Goal: Use online tool/utility: Utilize a website feature to perform a specific function

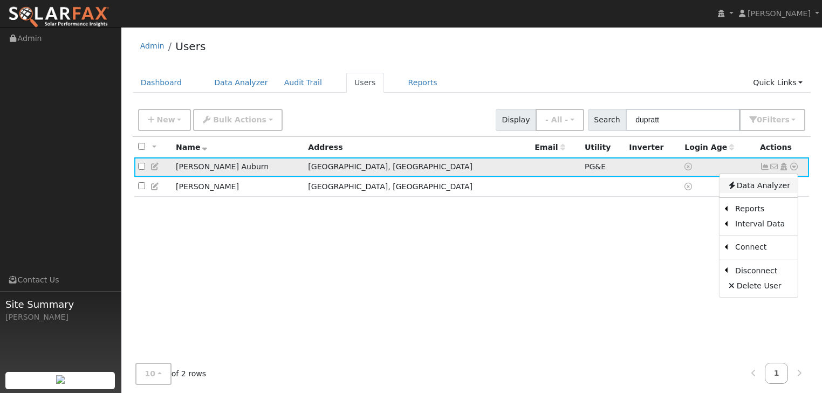
click at [759, 184] on link "Data Analyzer" at bounding box center [758, 185] width 78 height 15
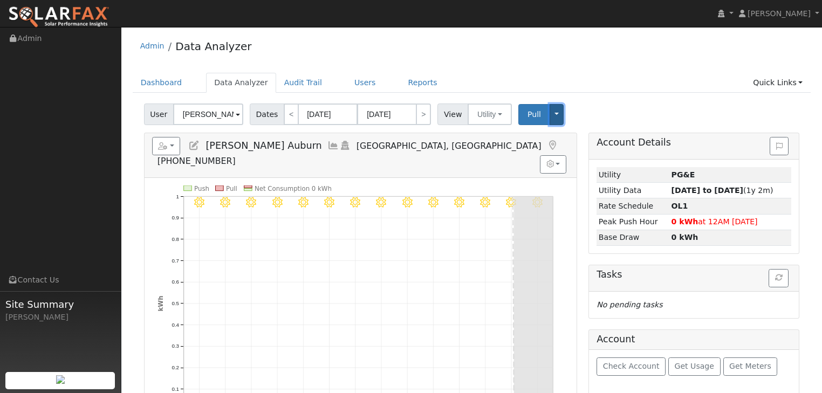
click at [549, 113] on button "Toggle Dropdown" at bounding box center [556, 114] width 14 height 21
click at [346, 84] on link "Users" at bounding box center [365, 83] width 38 height 20
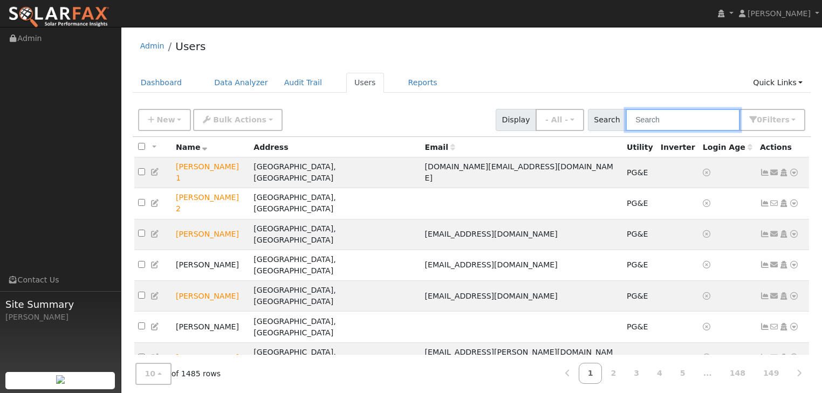
click at [657, 124] on input "text" at bounding box center [683, 120] width 114 height 22
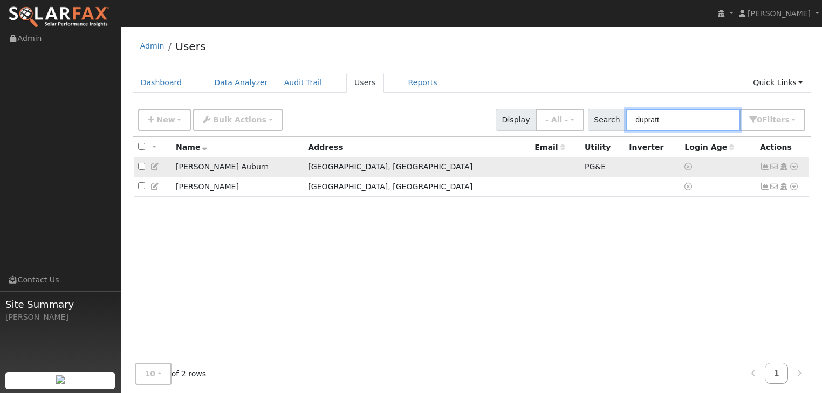
type input "dupratt"
click at [211, 167] on td "[PERSON_NAME] Auburn" at bounding box center [238, 167] width 132 height 20
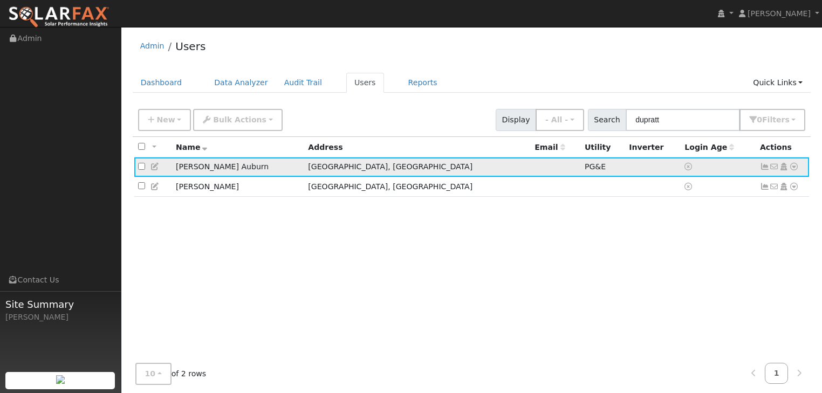
click at [793, 167] on icon at bounding box center [794, 167] width 10 height 8
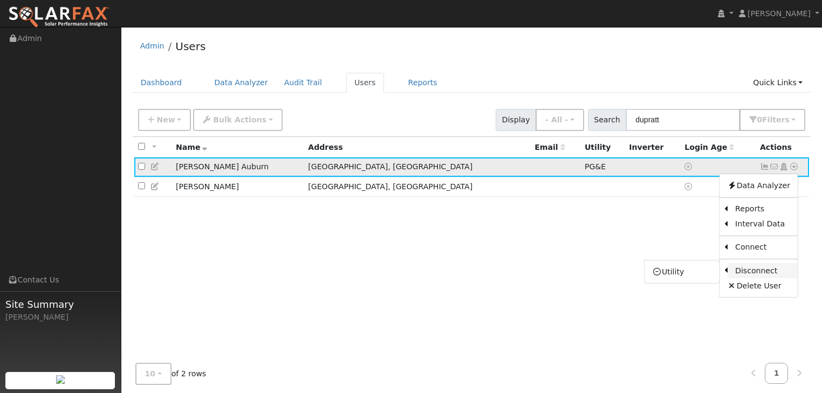
click at [760, 269] on link "Disconnect" at bounding box center [762, 270] width 70 height 15
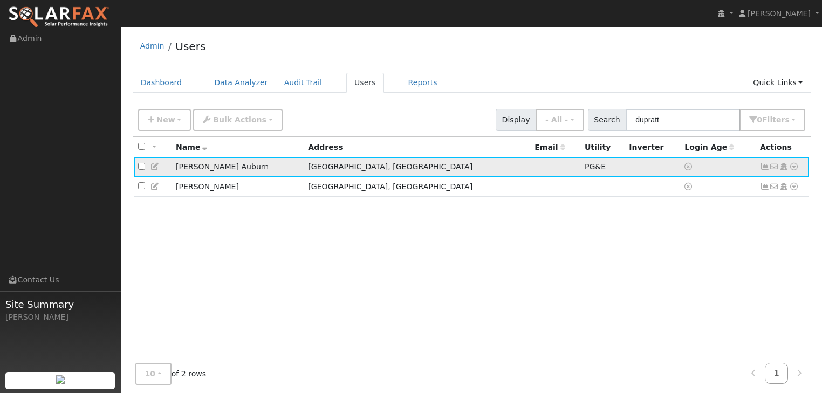
click at [794, 168] on icon at bounding box center [794, 167] width 10 height 8
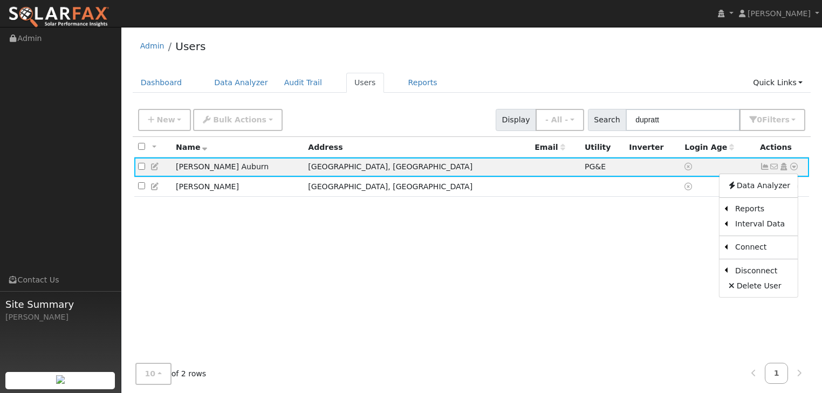
click at [539, 262] on div "All None All on page None on page Name Address Email Utility Inverter Login Age…" at bounding box center [472, 255] width 678 height 236
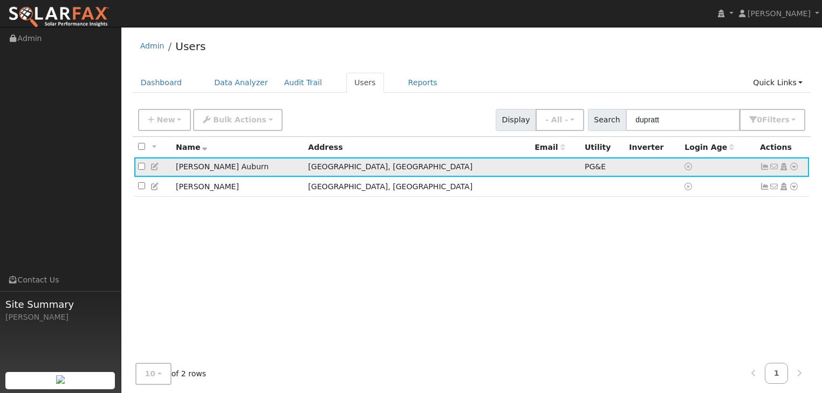
click at [794, 170] on icon at bounding box center [794, 167] width 10 height 8
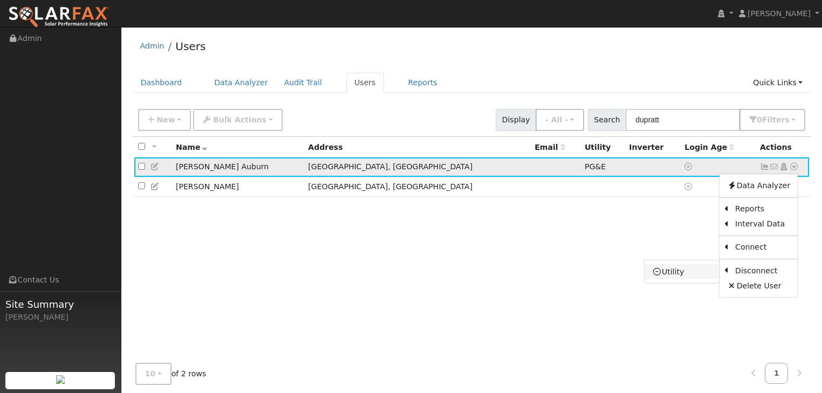
click at [681, 272] on link "Utility" at bounding box center [681, 271] width 75 height 15
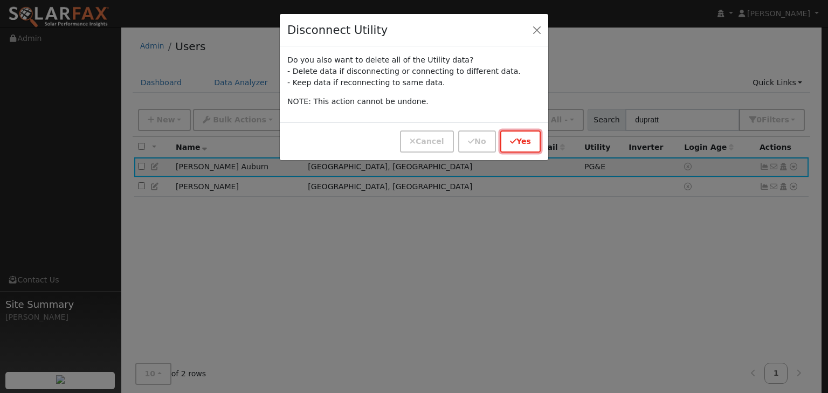
click at [522, 140] on button "Yes" at bounding box center [520, 141] width 40 height 22
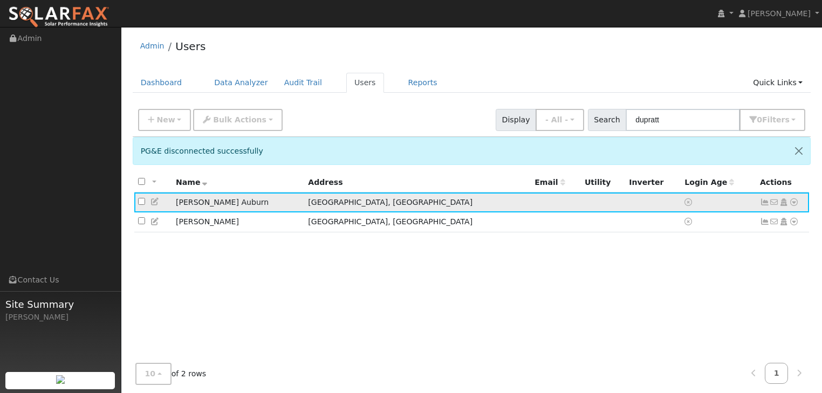
click at [794, 204] on icon at bounding box center [794, 202] width 10 height 8
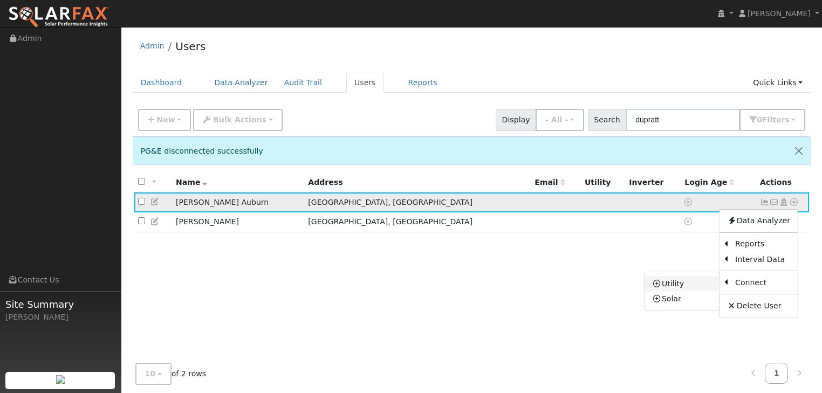
click at [670, 284] on link "Utility" at bounding box center [681, 283] width 75 height 15
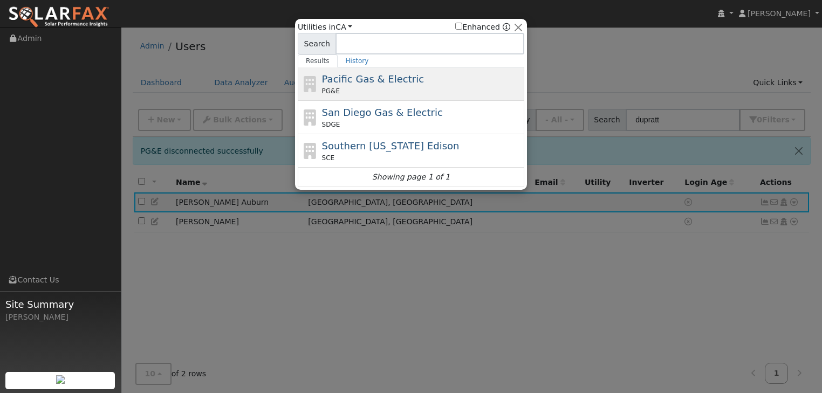
click at [369, 81] on span "Pacific Gas & Electric" at bounding box center [373, 78] width 102 height 11
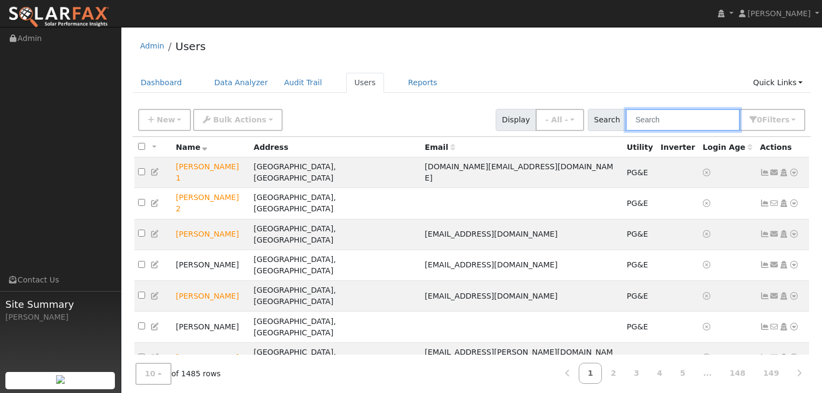
click at [656, 118] on input "text" at bounding box center [683, 120] width 114 height 22
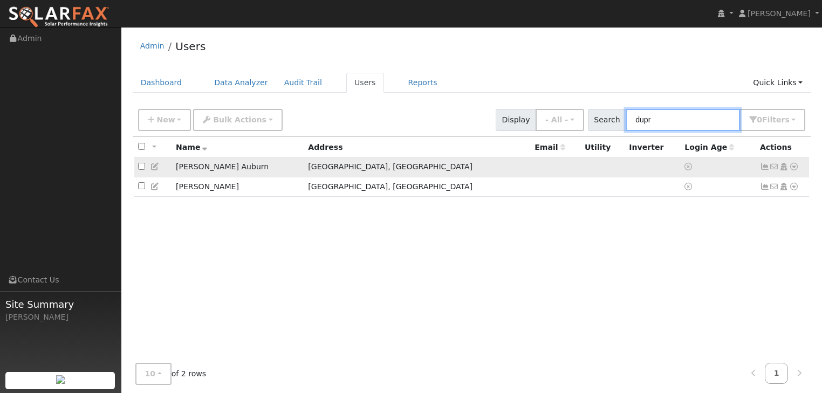
type input "dupr"
click at [792, 164] on icon at bounding box center [794, 167] width 10 height 8
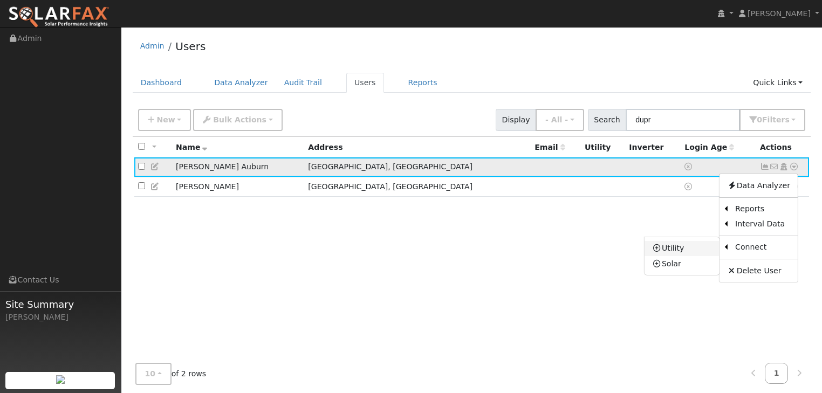
click at [677, 246] on link "Utility" at bounding box center [681, 248] width 75 height 15
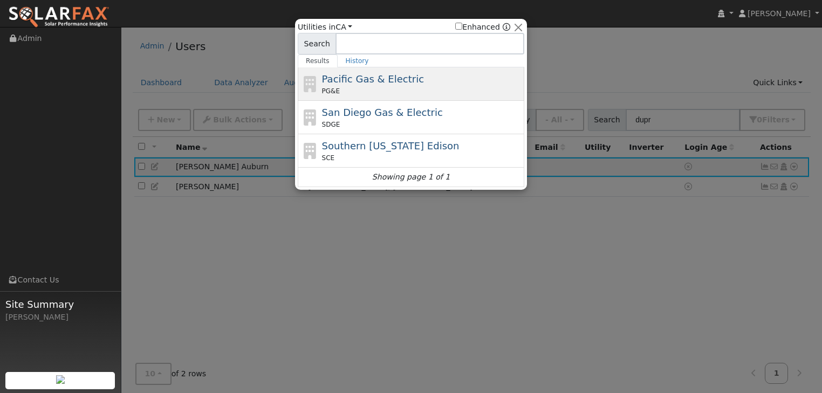
click at [341, 78] on span "Pacific Gas & Electric" at bounding box center [373, 78] width 102 height 11
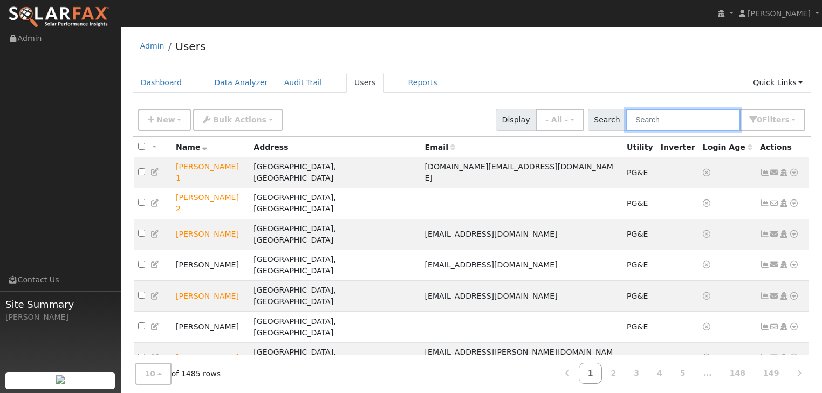
click at [652, 119] on input "text" at bounding box center [683, 120] width 114 height 22
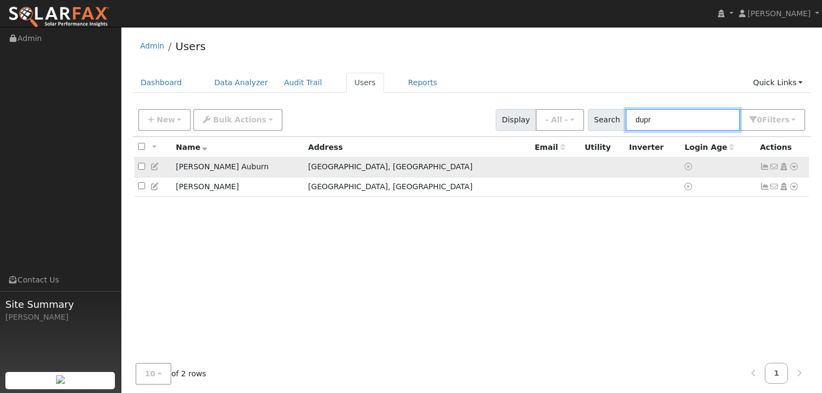
type input "dupr"
click at [795, 168] on icon at bounding box center [794, 167] width 10 height 8
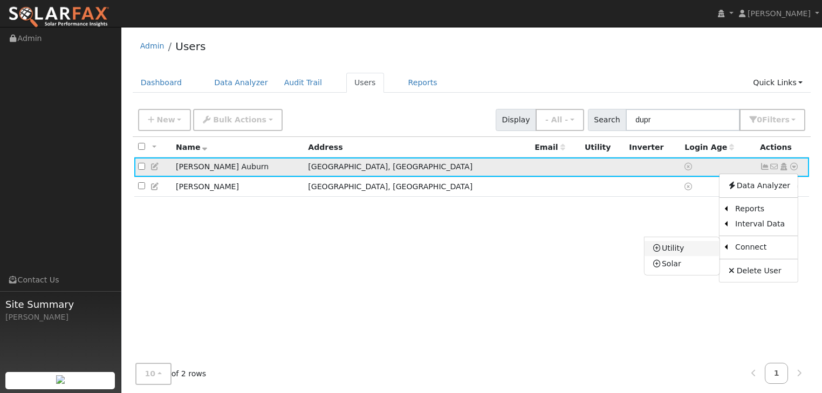
click at [695, 244] on link "Utility" at bounding box center [681, 248] width 75 height 15
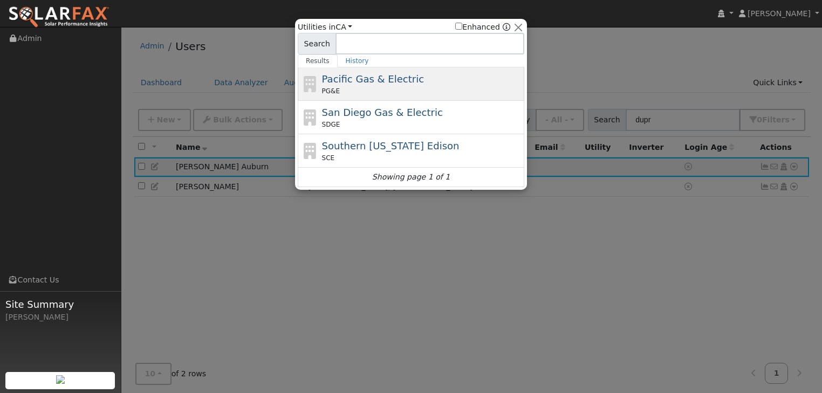
click at [360, 78] on span "Pacific Gas & Electric" at bounding box center [373, 78] width 102 height 11
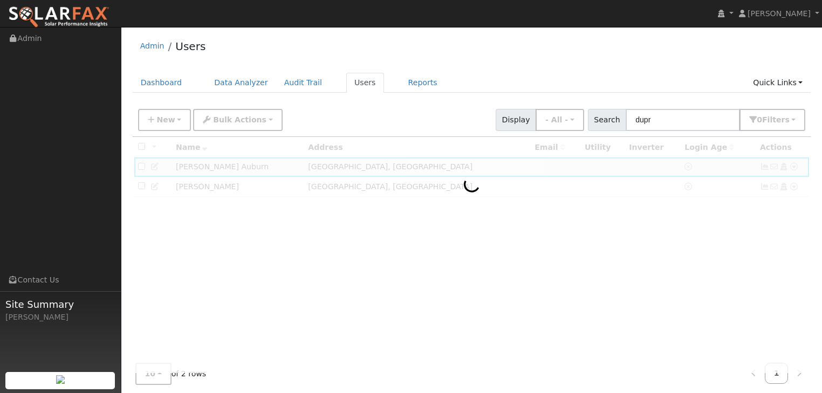
click at [215, 168] on div at bounding box center [472, 255] width 678 height 236
click at [665, 118] on input "dupr" at bounding box center [683, 120] width 114 height 22
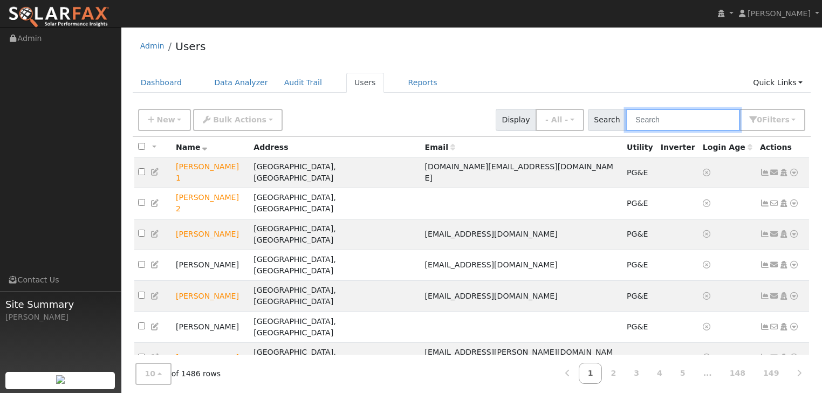
click at [648, 113] on input "text" at bounding box center [683, 120] width 114 height 22
type input "dupr"
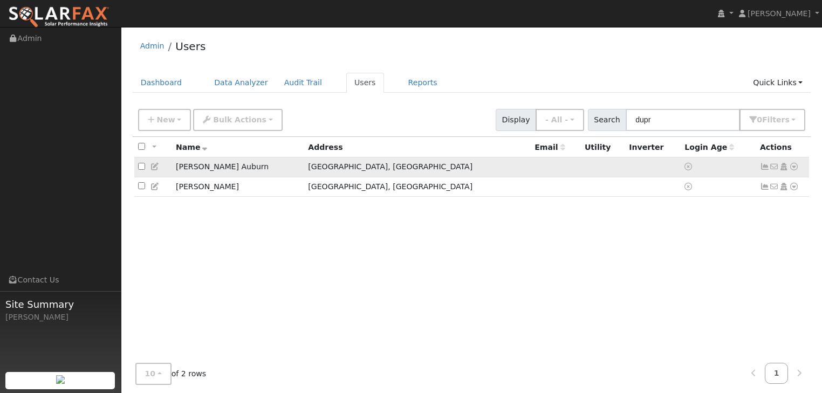
click at [792, 167] on icon at bounding box center [794, 167] width 10 height 8
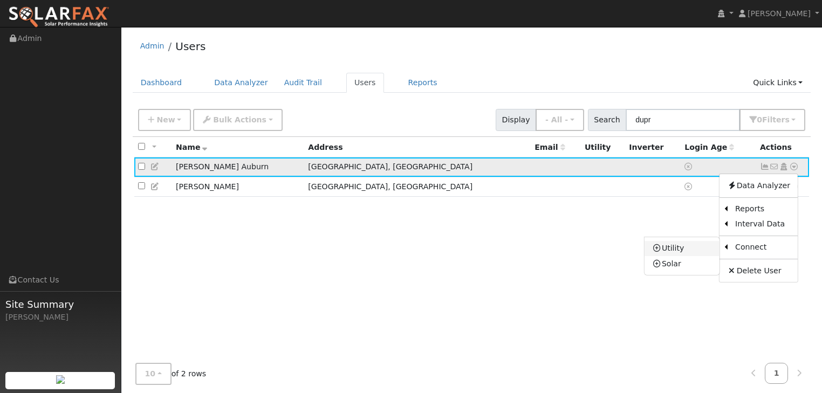
click at [695, 249] on link "Utility" at bounding box center [681, 248] width 75 height 15
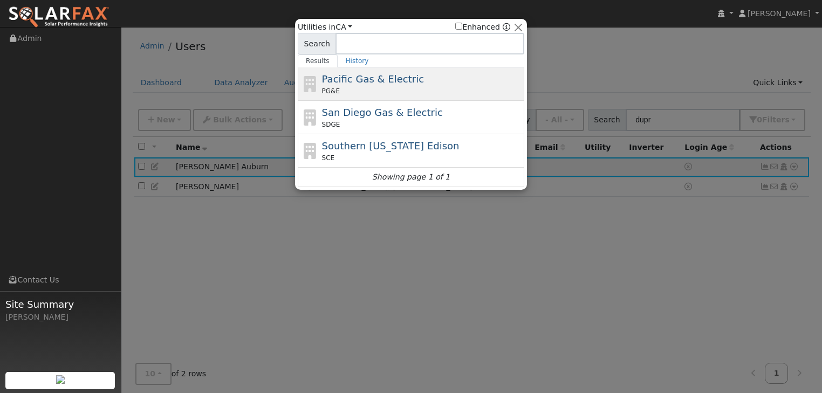
click at [341, 84] on span "Pacific Gas & Electric" at bounding box center [373, 78] width 102 height 11
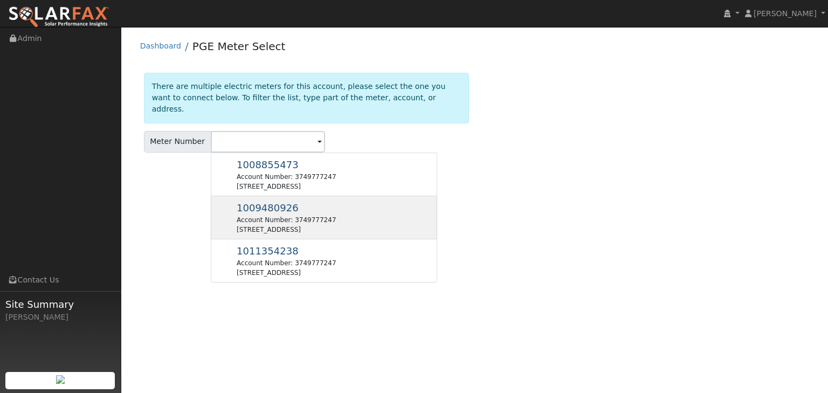
click at [287, 201] on div "1009480926 Account Number: 3749777247 [STREET_ADDRESS]" at bounding box center [286, 218] width 99 height 34
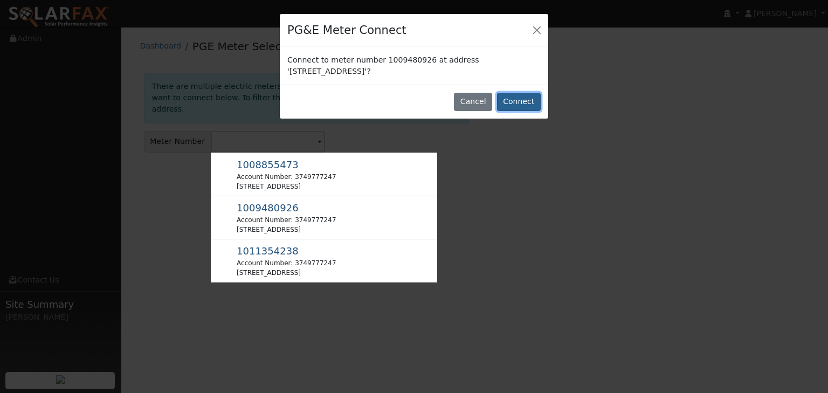
click at [532, 97] on button "Connect" at bounding box center [519, 102] width 44 height 18
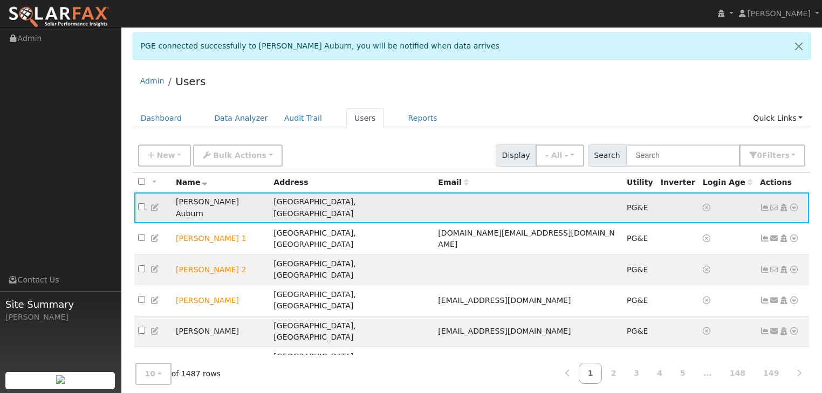
click at [794, 204] on icon at bounding box center [794, 208] width 10 height 8
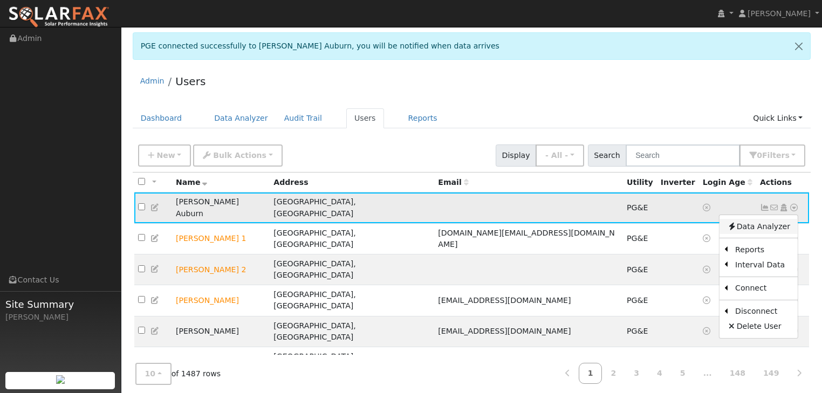
click at [765, 219] on link "Data Analyzer" at bounding box center [758, 226] width 78 height 15
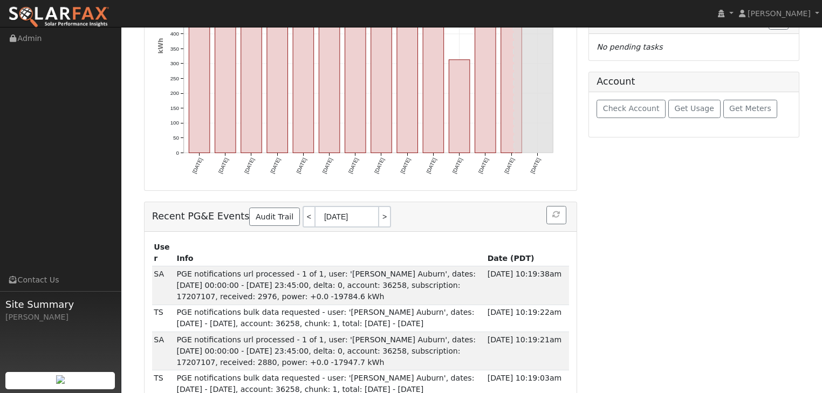
scroll to position [259, 0]
click at [630, 103] on span "Check Account" at bounding box center [631, 107] width 57 height 9
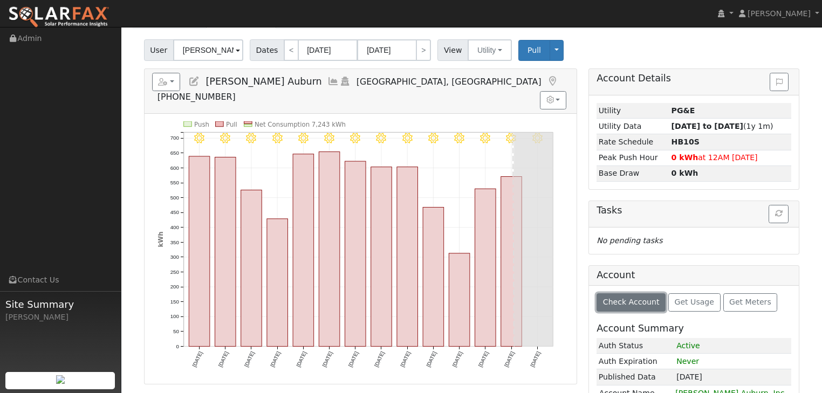
scroll to position [43, 0]
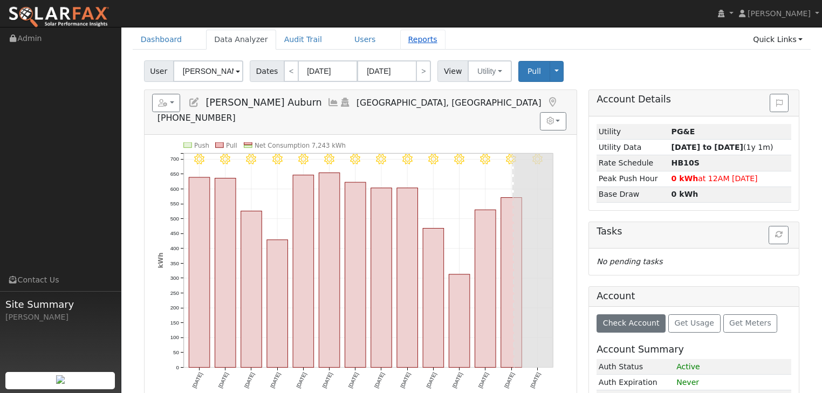
click at [400, 39] on link "Reports" at bounding box center [422, 40] width 45 height 20
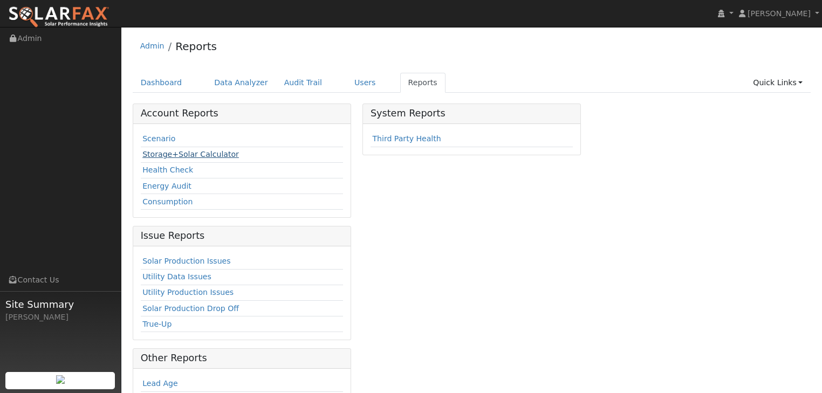
click at [173, 153] on link "Storage+Solar Calculator" at bounding box center [190, 154] width 97 height 9
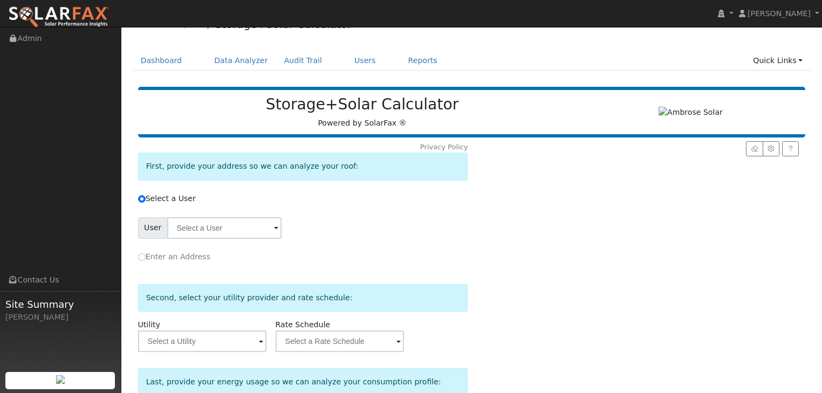
scroll to position [86, 0]
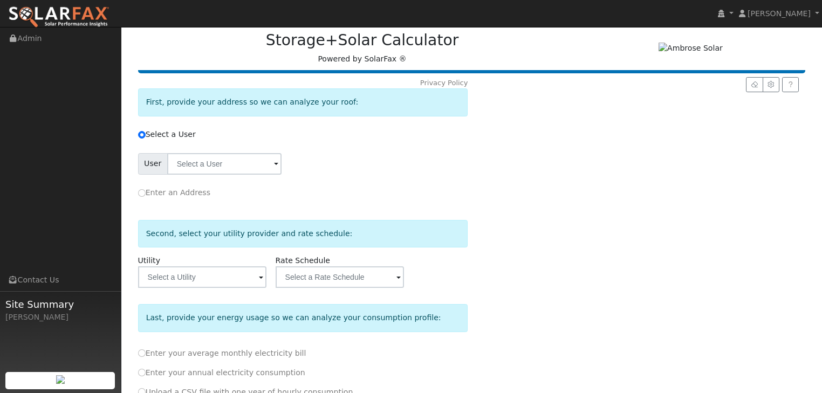
click at [274, 162] on span at bounding box center [276, 165] width 4 height 12
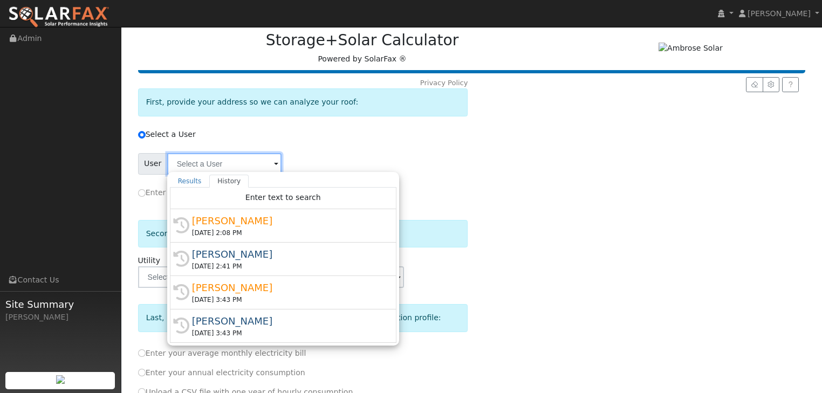
click at [226, 161] on input "text" at bounding box center [224, 164] width 114 height 22
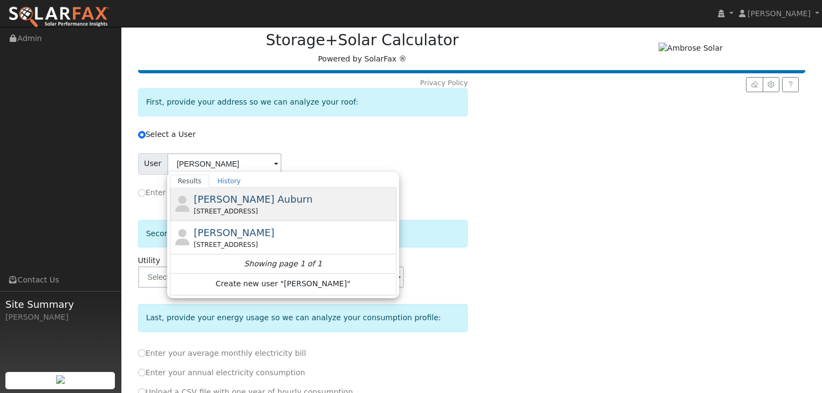
click at [219, 207] on div "1650 Grass Valley Highway, Auburn, CA 95603" at bounding box center [294, 212] width 200 height 10
type input "DuPratt Ford Auburn"
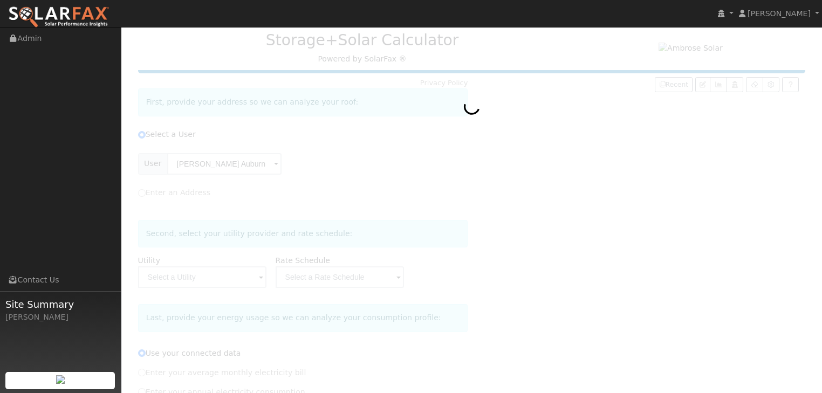
type input "Pacific Gas & Electric"
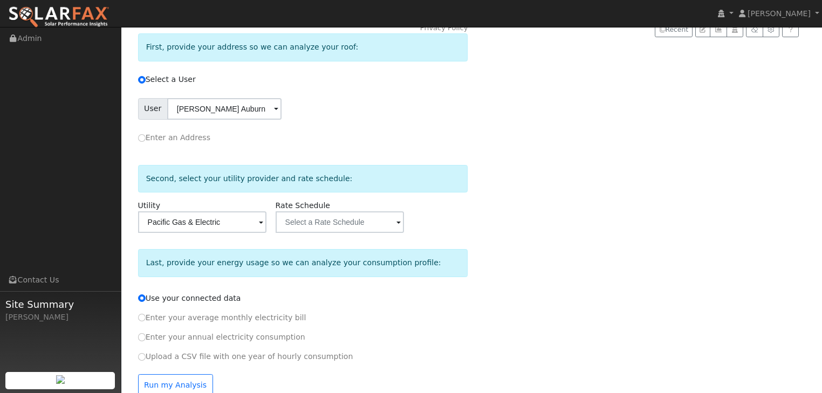
scroll to position [161, 0]
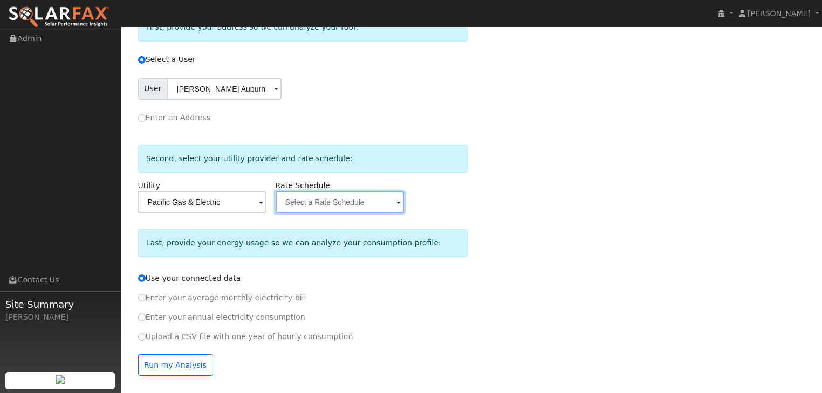
click at [281, 100] on input "text" at bounding box center [224, 89] width 114 height 22
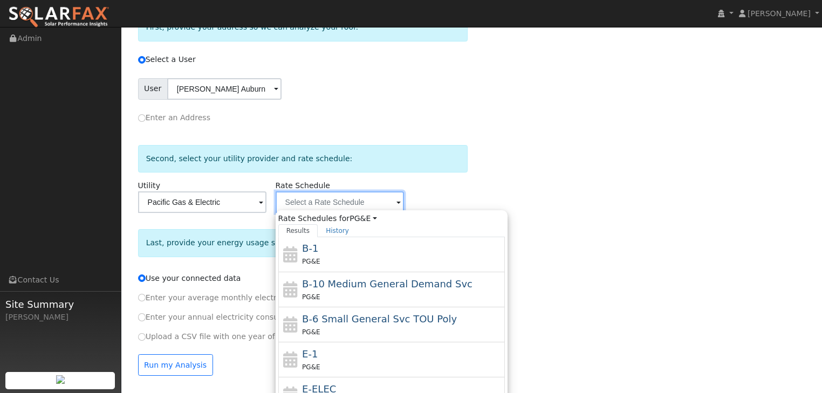
scroll to position [86, 0]
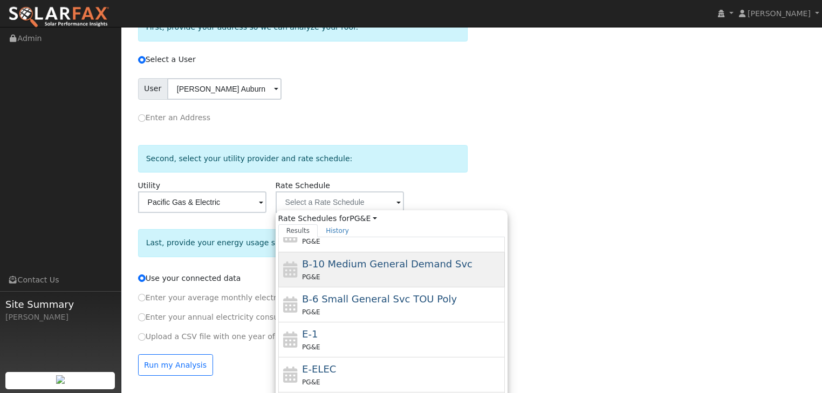
click at [383, 267] on span "B-10 Medium General Demand Svc" at bounding box center [387, 263] width 170 height 11
type input "B-10 Medium General Demand Svc"
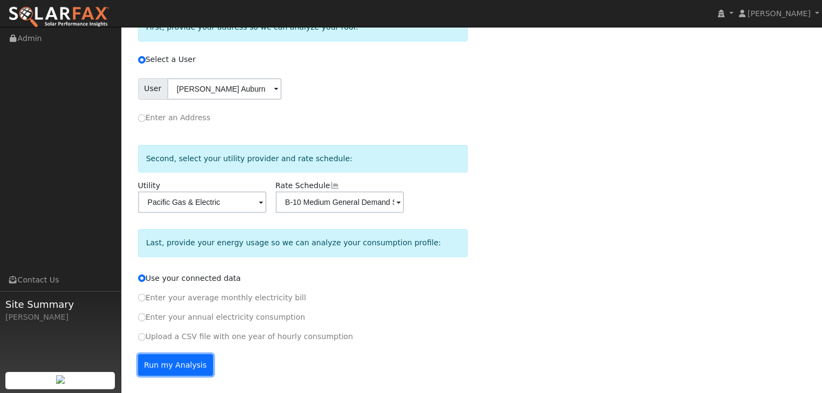
click at [153, 362] on button "Run my Analysis" at bounding box center [175, 365] width 75 height 22
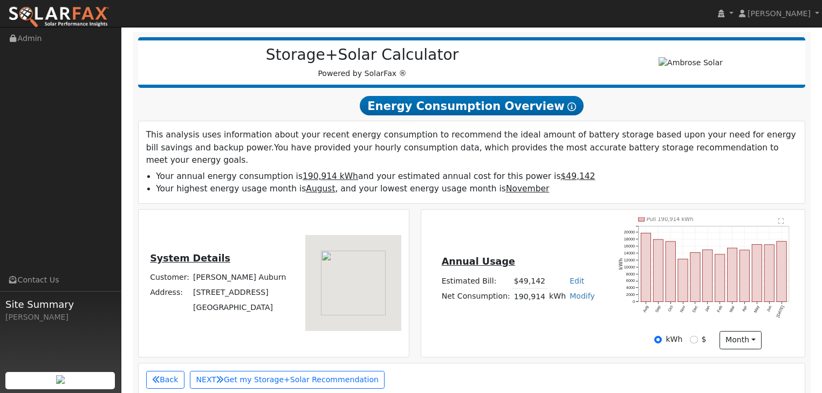
scroll to position [100, 0]
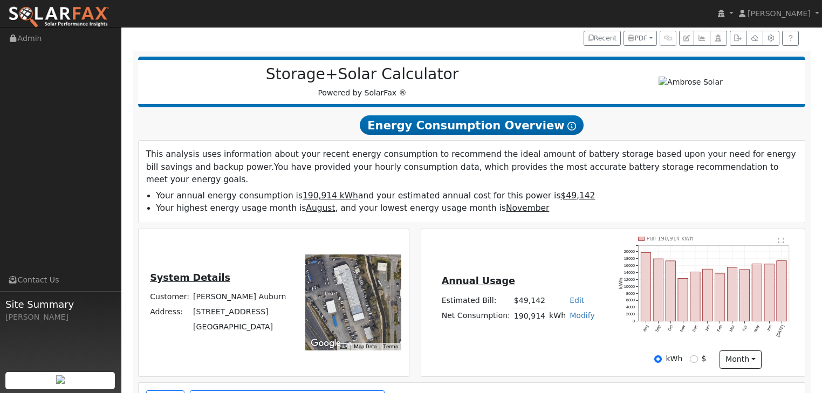
drag, startPoint x: 354, startPoint y: 293, endPoint x: 352, endPoint y: 277, distance: 16.3
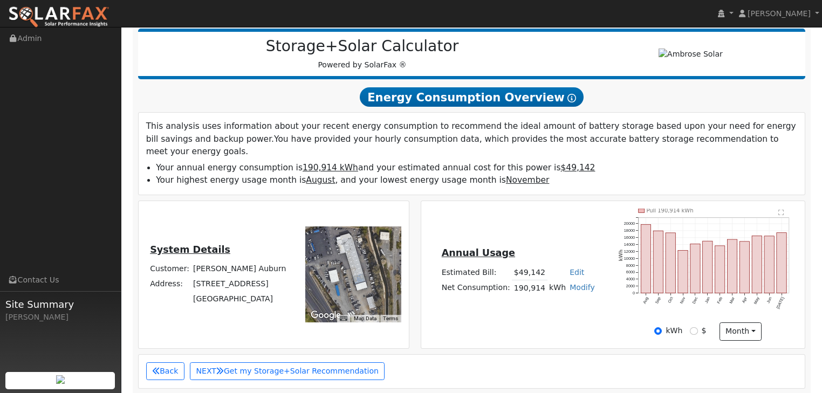
scroll to position [106, 0]
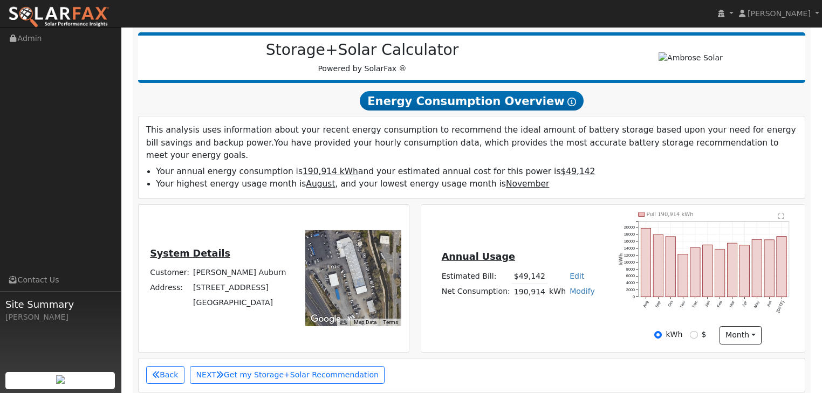
drag, startPoint x: 354, startPoint y: 266, endPoint x: 356, endPoint y: 250, distance: 15.9
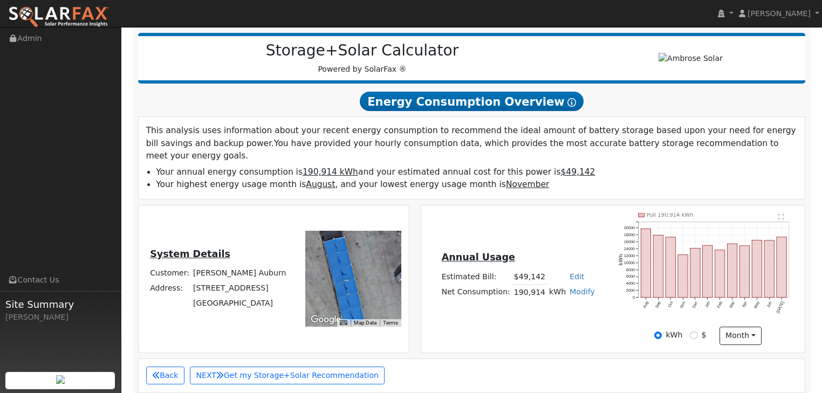
drag, startPoint x: 312, startPoint y: 270, endPoint x: 386, endPoint y: 270, distance: 73.9
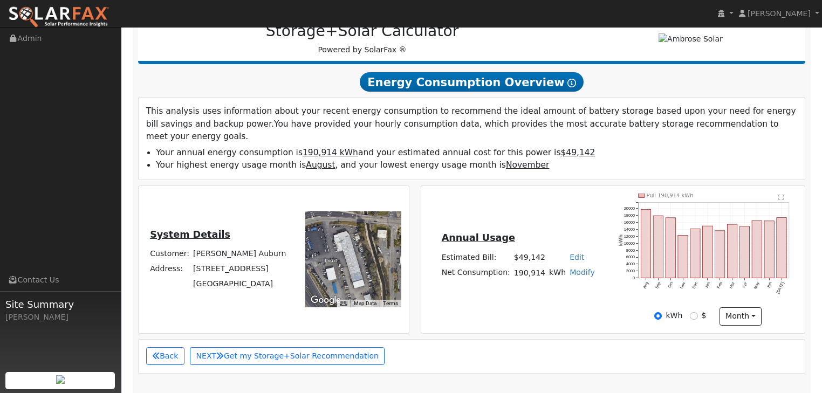
scroll to position [127, 0]
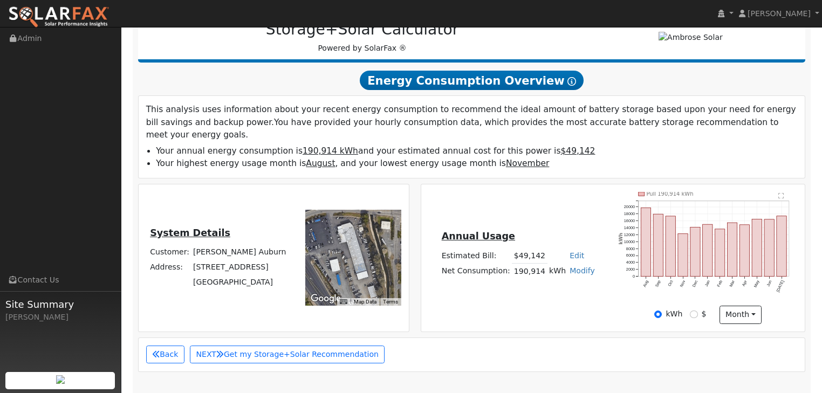
drag, startPoint x: 378, startPoint y: 257, endPoint x: 335, endPoint y: 256, distance: 43.2
click at [576, 266] on link "Modify" at bounding box center [581, 270] width 25 height 9
click at [535, 281] on link "Add Consumption" at bounding box center [544, 288] width 83 height 15
type input "190914"
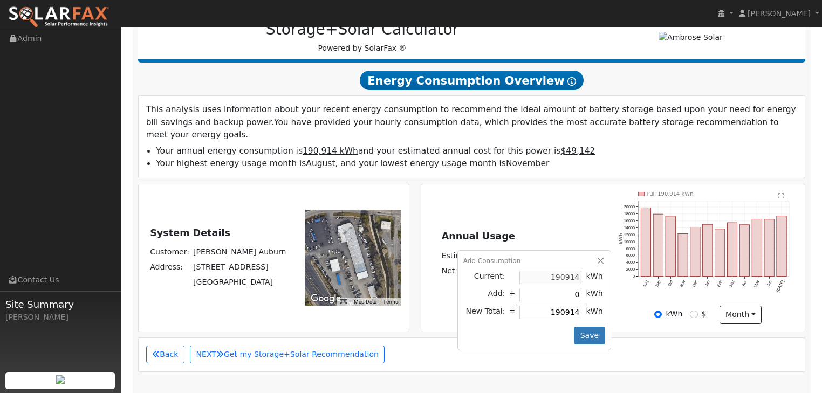
drag, startPoint x: 555, startPoint y: 280, endPoint x: 572, endPoint y: 283, distance: 16.9
click at [555, 288] on input "0" at bounding box center [550, 294] width 62 height 13
type input "1"
type input "190915"
type input "12"
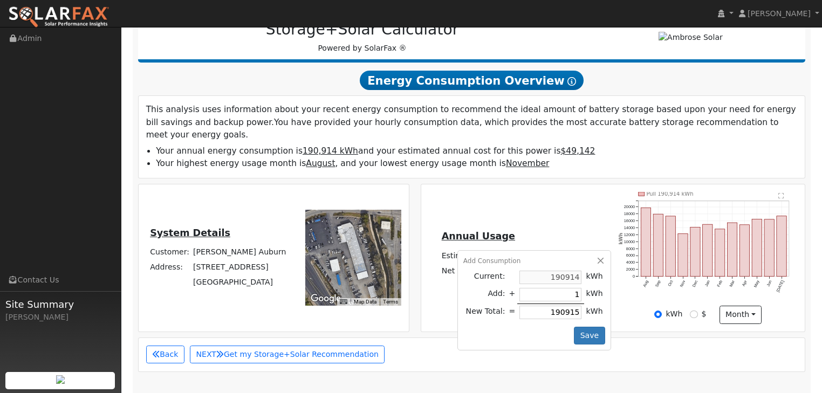
type input "190926"
type input "120"
type input "191034"
type input "1204"
type input "192118"
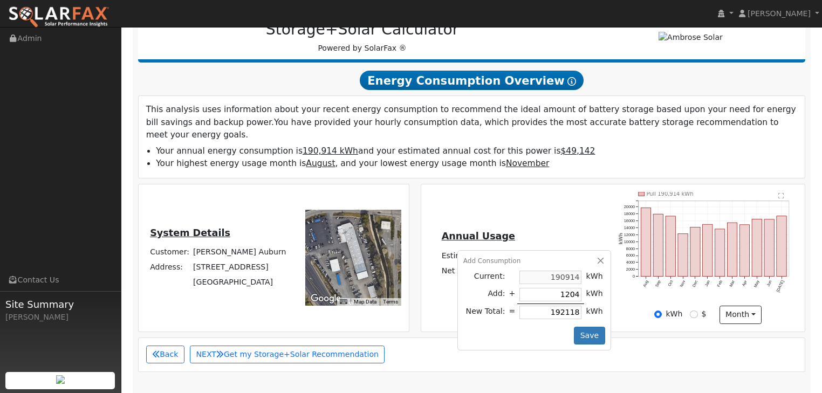
type input "12042"
type input "202956"
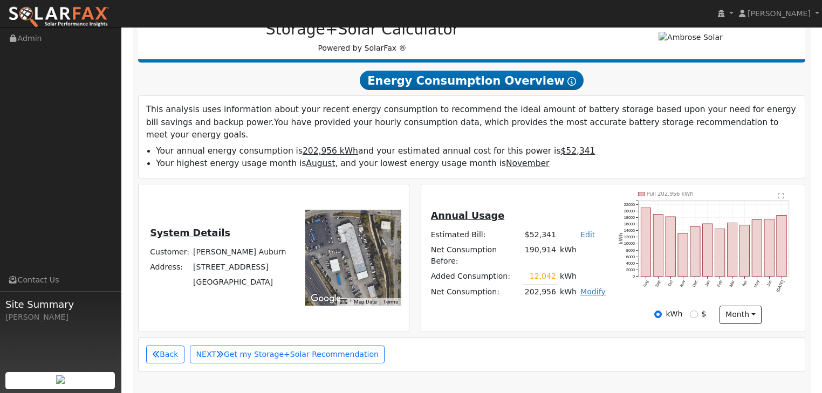
click at [587, 287] on link "Modify" at bounding box center [592, 291] width 25 height 9
click at [557, 296] on link "Edit Consumption" at bounding box center [556, 303] width 83 height 15
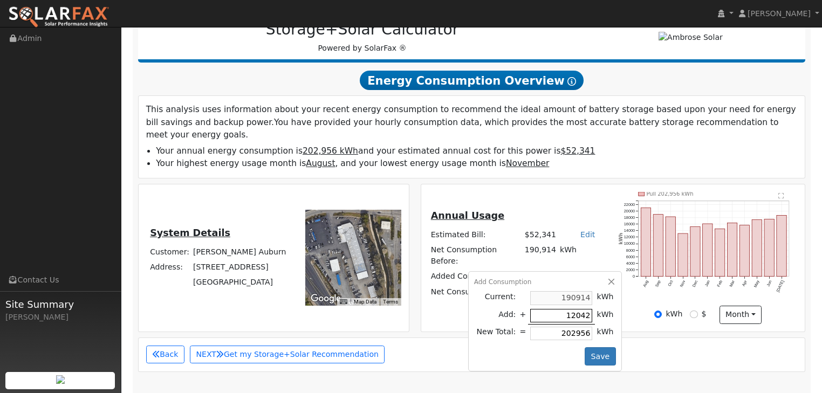
click at [560, 309] on input "12042" at bounding box center [561, 315] width 62 height 13
type input "5"
type input "190919"
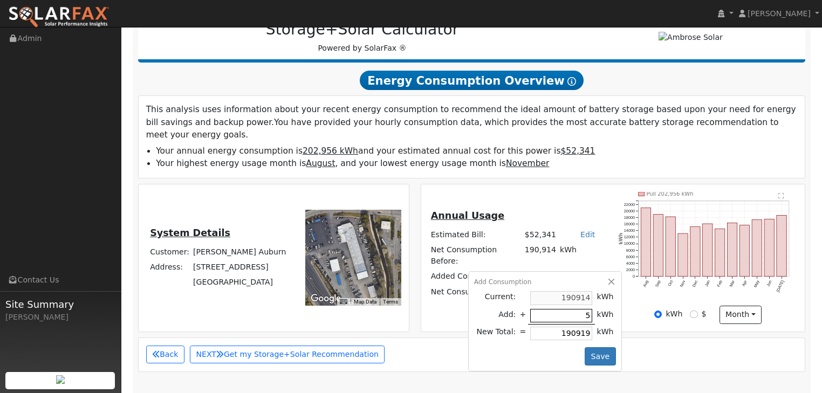
type input "52"
type input "190966"
type input "520"
type input "191434"
type input "5200"
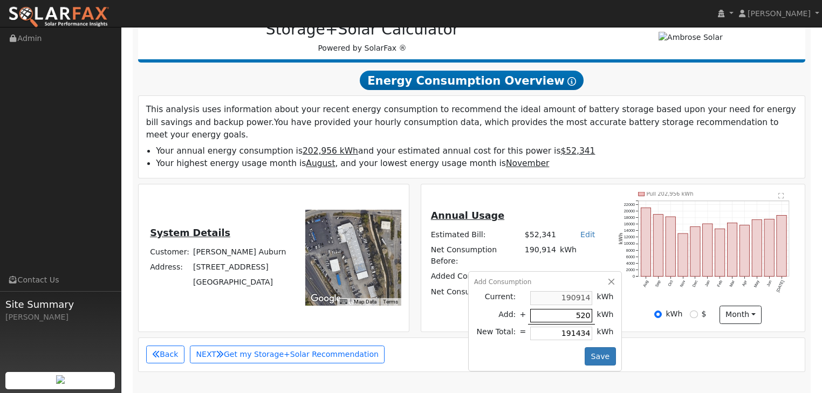
type input "196114"
type input "52005"
type input "242919"
type input "52005"
click at [594, 347] on button "Save" at bounding box center [600, 356] width 31 height 18
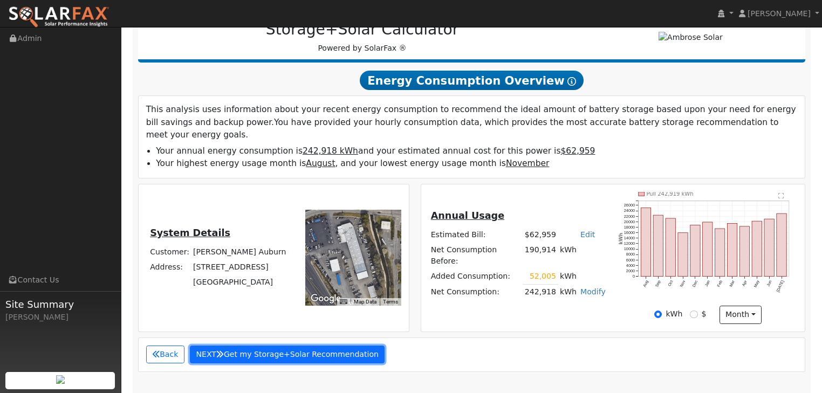
click at [276, 347] on button "NEXT Get my Storage+Solar Recommendation" at bounding box center [287, 355] width 195 height 18
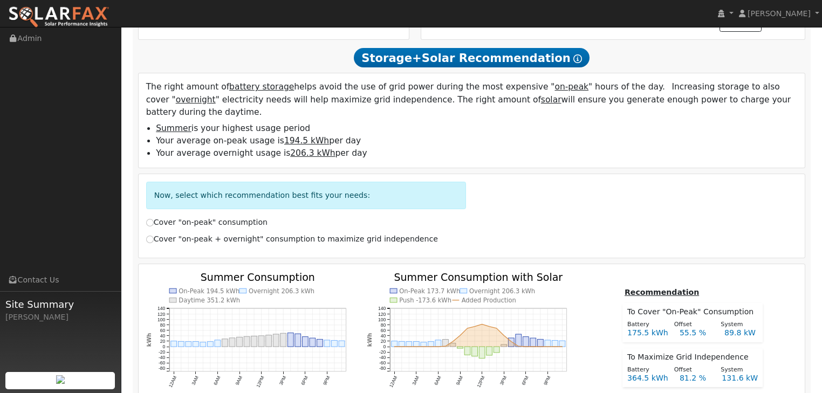
scroll to position [421, 0]
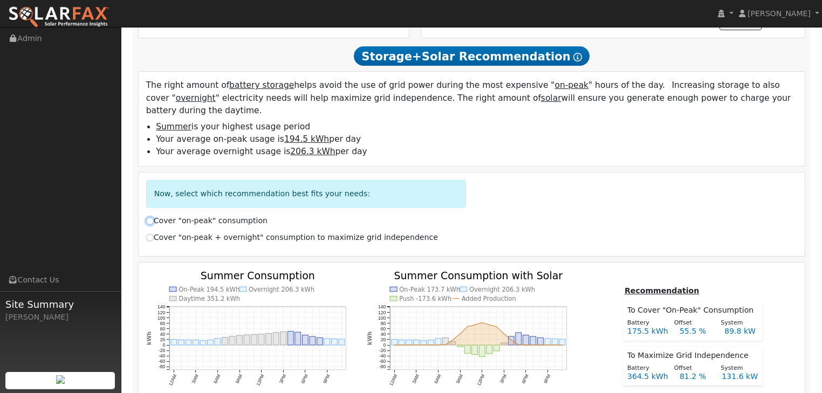
click at [151, 217] on input "Cover "on-peak" consumption" at bounding box center [150, 221] width 8 height 8
radio input "true"
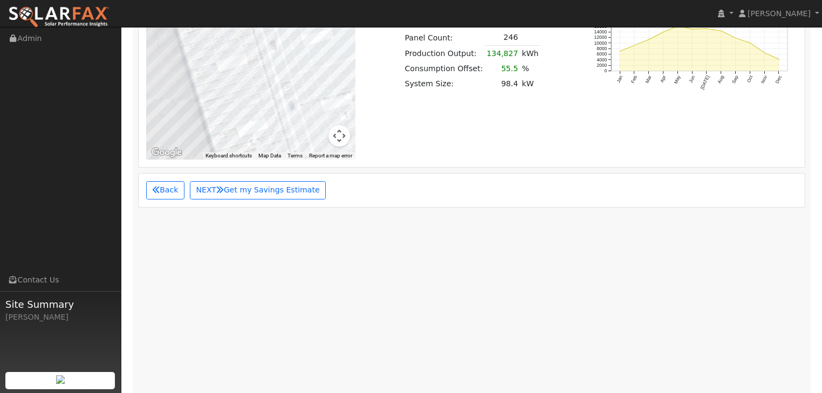
scroll to position [1025, 0]
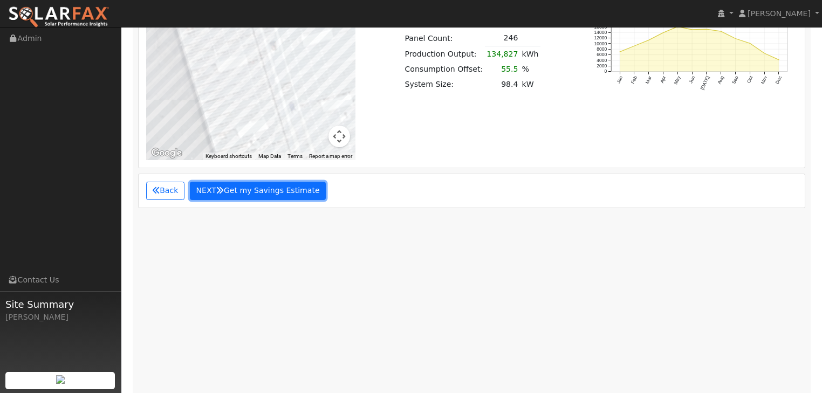
click at [255, 182] on button "NEXT Get my Savings Estimate" at bounding box center [258, 191] width 136 height 18
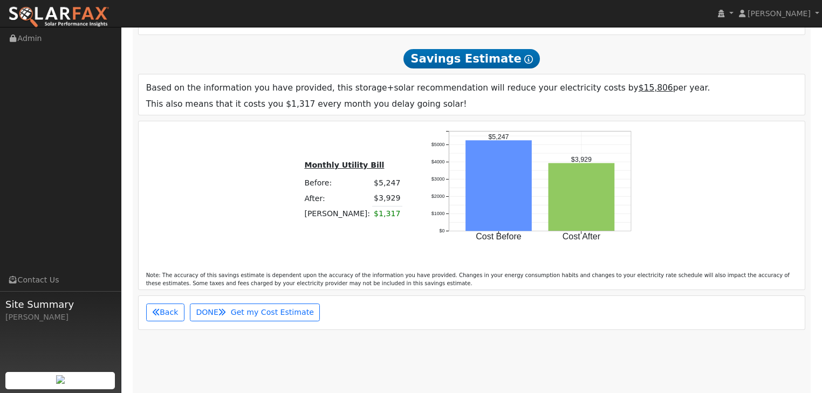
scroll to position [1088, 0]
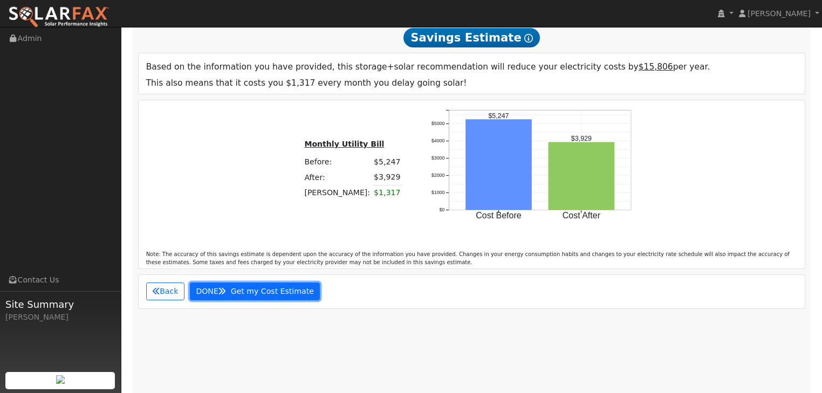
click at [255, 287] on span "Get my Cost Estimate" at bounding box center [272, 291] width 83 height 9
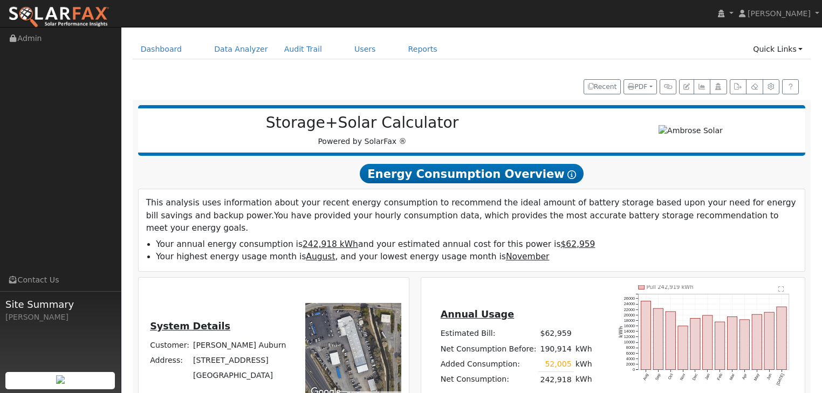
scroll to position [0, 0]
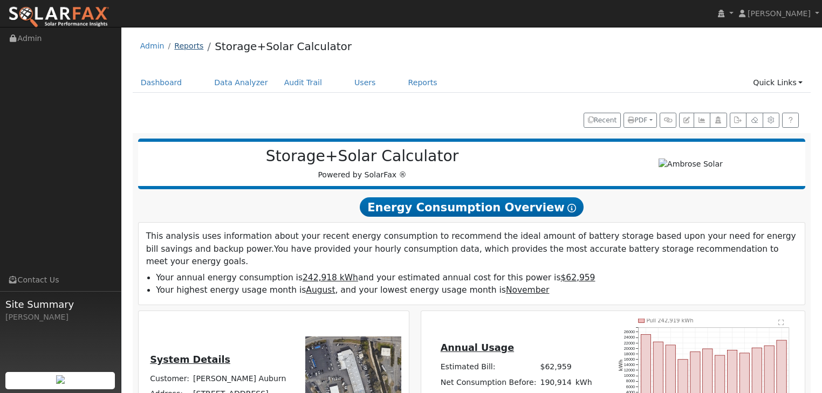
click at [182, 47] on link "Reports" at bounding box center [188, 46] width 29 height 9
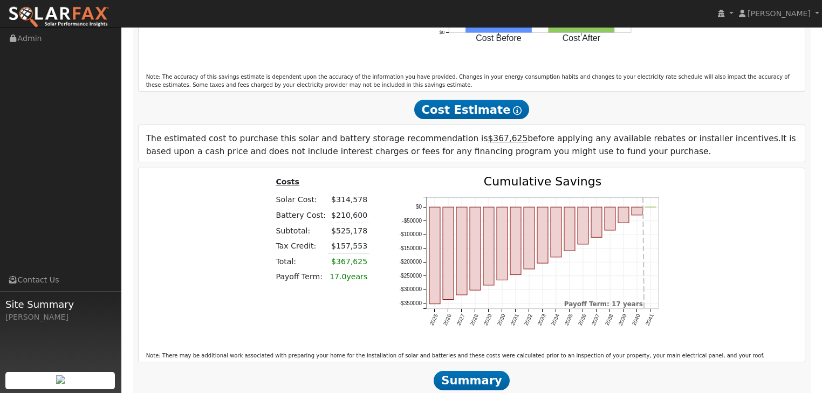
scroll to position [1247, 0]
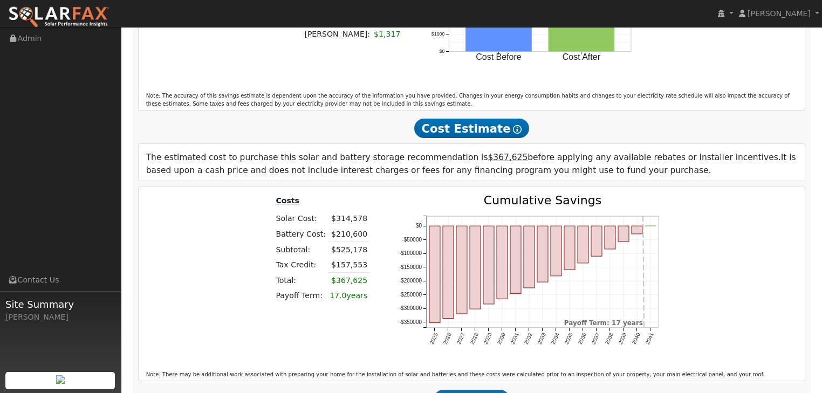
click at [352, 213] on div "$314,578" at bounding box center [348, 218] width 38 height 11
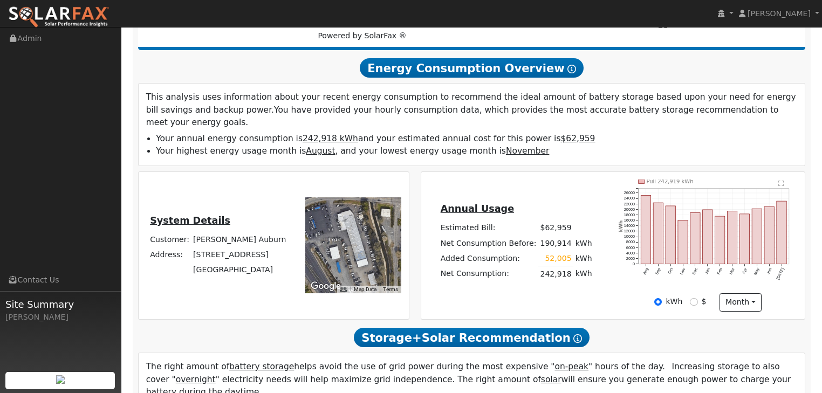
scroll to position [129, 0]
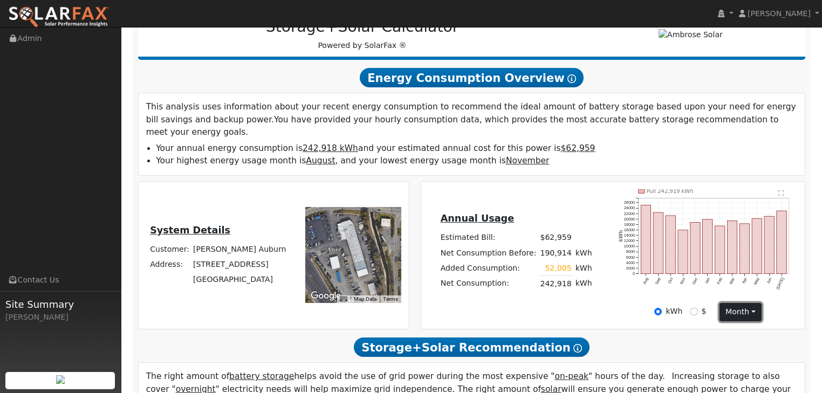
click at [753, 303] on button "month" at bounding box center [740, 312] width 43 height 18
click at [603, 298] on div "Annual Usage Estimated Bill: $62,959 Estimated Bill $ Annual Net Consumption Be…" at bounding box center [613, 255] width 380 height 132
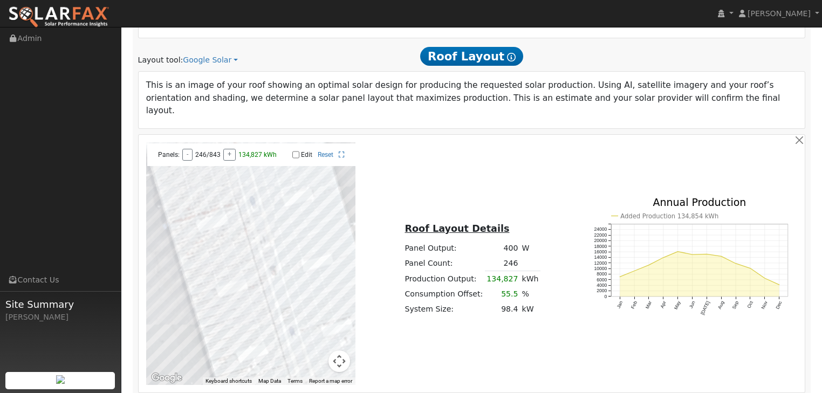
scroll to position [733, 0]
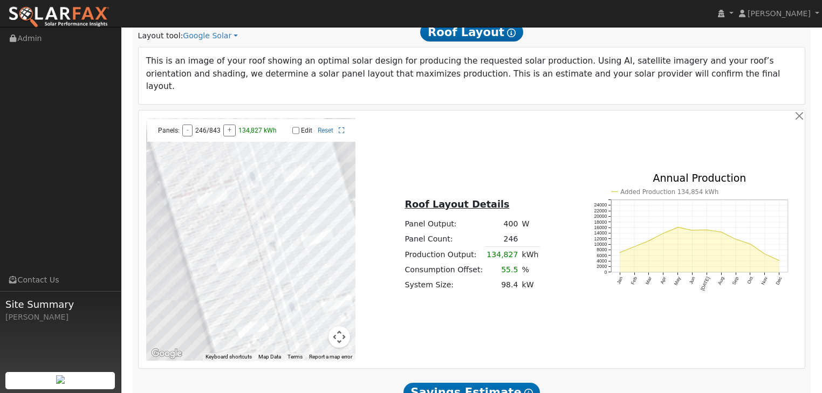
click at [256, 262] on div at bounding box center [251, 239] width 210 height 243
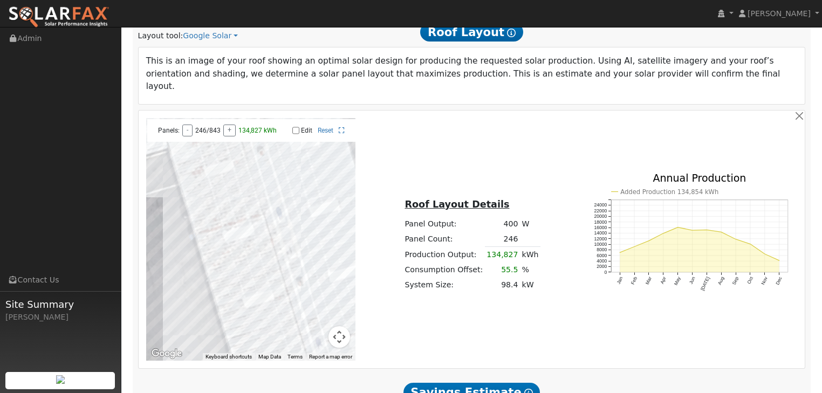
drag, startPoint x: 253, startPoint y: 265, endPoint x: 284, endPoint y: 298, distance: 44.7
click at [284, 298] on div at bounding box center [251, 239] width 210 height 243
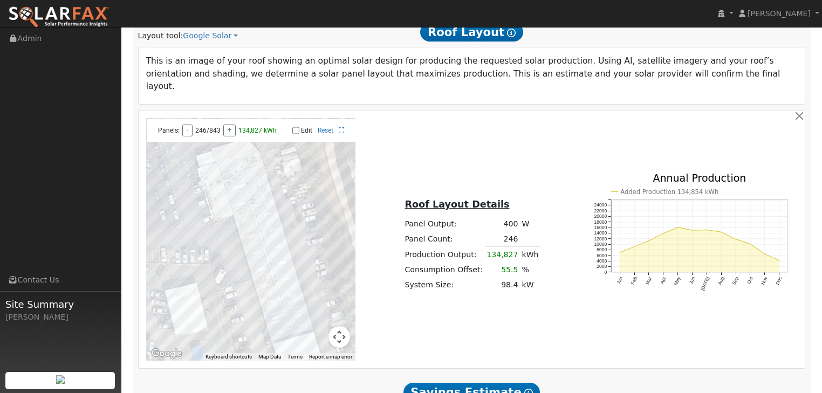
drag, startPoint x: 278, startPoint y: 259, endPoint x: 255, endPoint y: 205, distance: 58.4
click at [255, 205] on div at bounding box center [251, 239] width 210 height 243
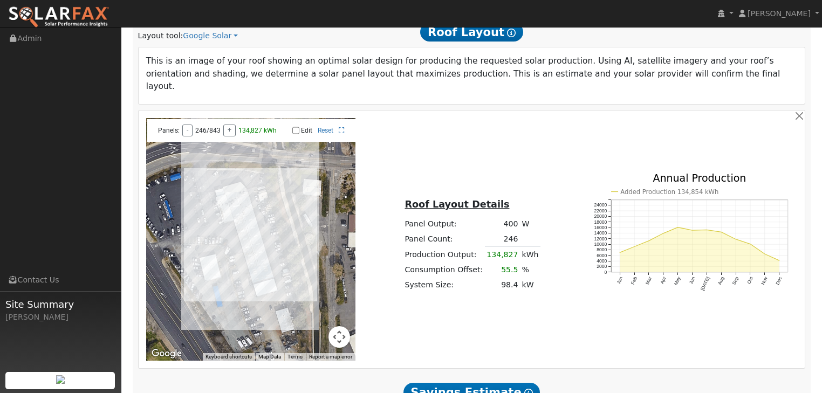
drag, startPoint x: 265, startPoint y: 235, endPoint x: 250, endPoint y: 217, distance: 23.3
click at [250, 217] on div at bounding box center [251, 239] width 210 height 243
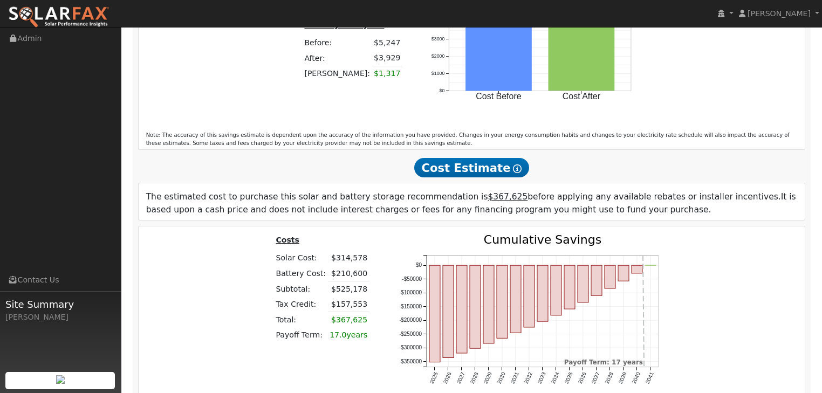
scroll to position [1208, 0]
click at [513, 164] on icon at bounding box center [517, 168] width 9 height 9
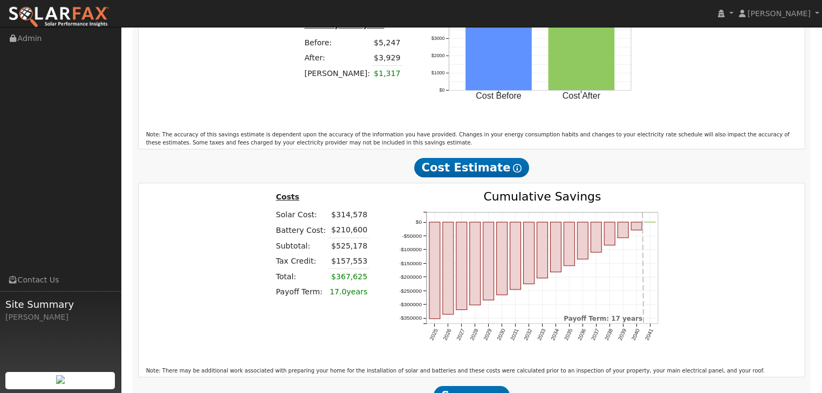
click at [513, 164] on icon at bounding box center [517, 168] width 9 height 9
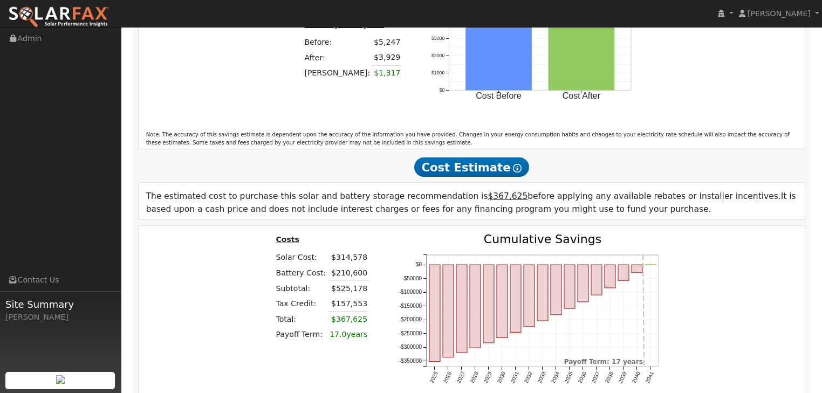
click at [513, 164] on icon at bounding box center [517, 168] width 9 height 9
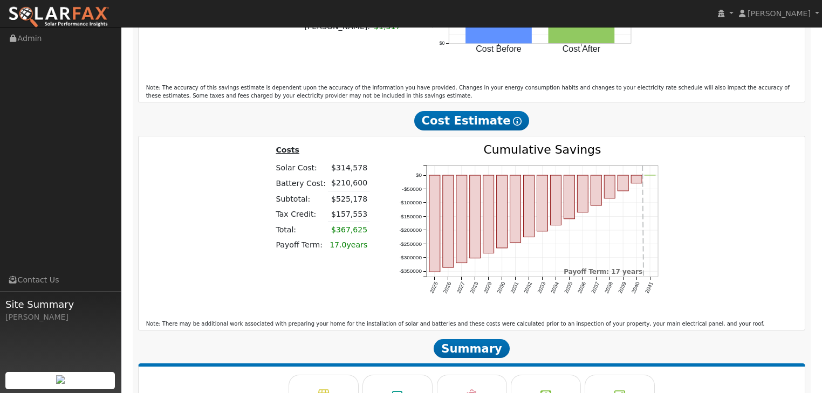
scroll to position [1161, 0]
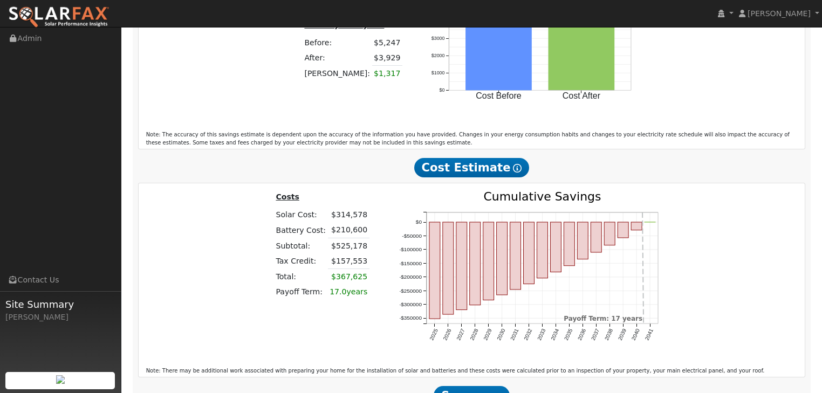
click at [513, 164] on icon at bounding box center [517, 168] width 9 height 9
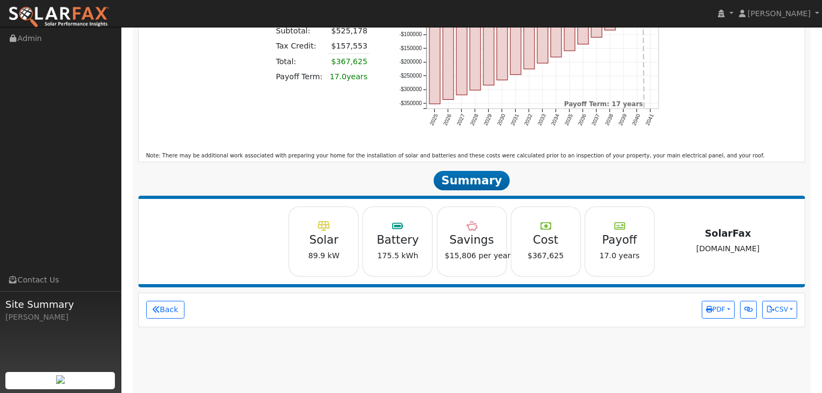
scroll to position [1467, 0]
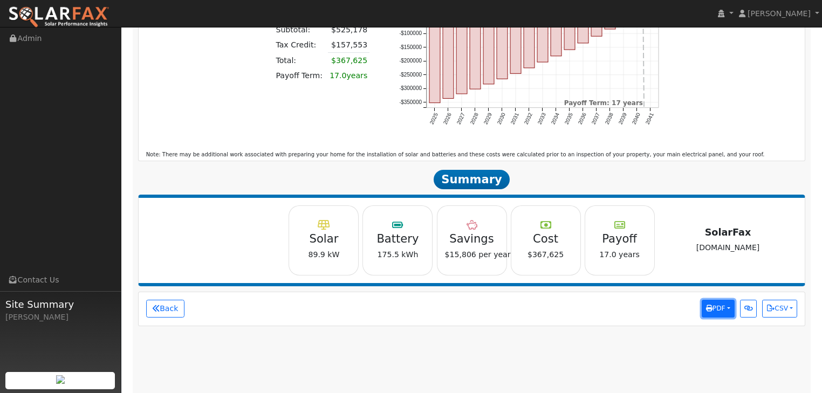
click at [727, 300] on button "PDF" at bounding box center [718, 309] width 33 height 18
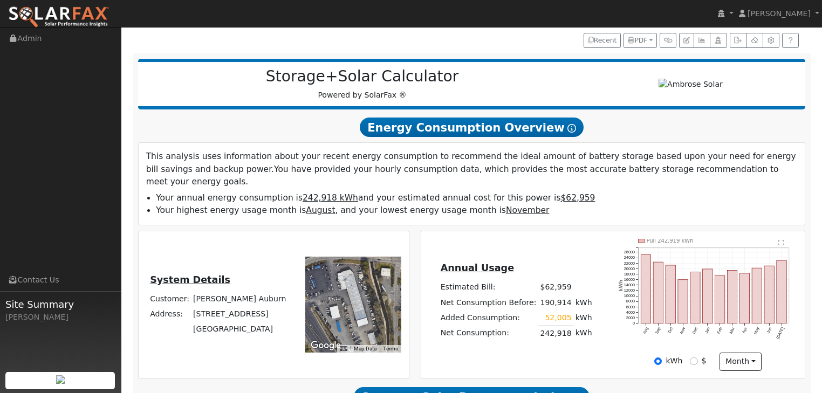
scroll to position [0, 0]
